Goal: Obtain resource: Download file/media

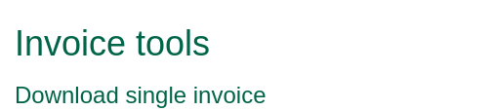
scroll to position [98, 0]
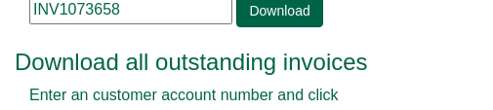
drag, startPoint x: 139, startPoint y: 95, endPoint x: -137, endPoint y: 94, distance: 275.3
click at [0, 94] on html "Invoice tools Download single invoice Enter an invoice number and click "Downlo…" at bounding box center [246, 61] width 493 height 481
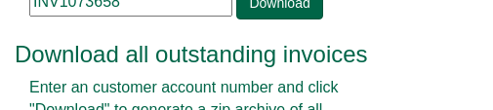
paste input "388681"
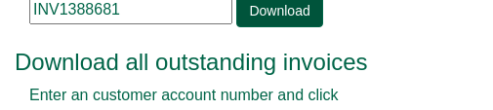
type input "INV1388681"
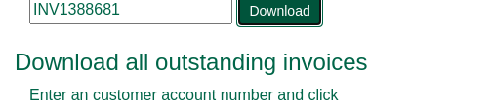
click at [272, 16] on link "Download" at bounding box center [279, 10] width 86 height 33
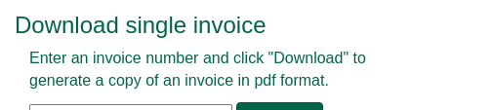
scroll to position [98, 0]
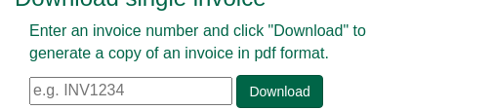
click at [140, 94] on input "text" at bounding box center [130, 91] width 203 height 28
paste input "INV1388681"
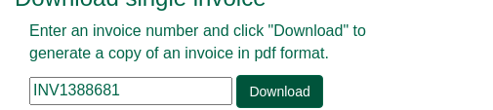
type input "INV1388681"
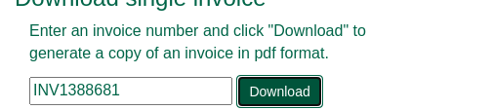
click at [252, 86] on link "Download" at bounding box center [279, 91] width 86 height 33
